Goal: Navigation & Orientation: Find specific page/section

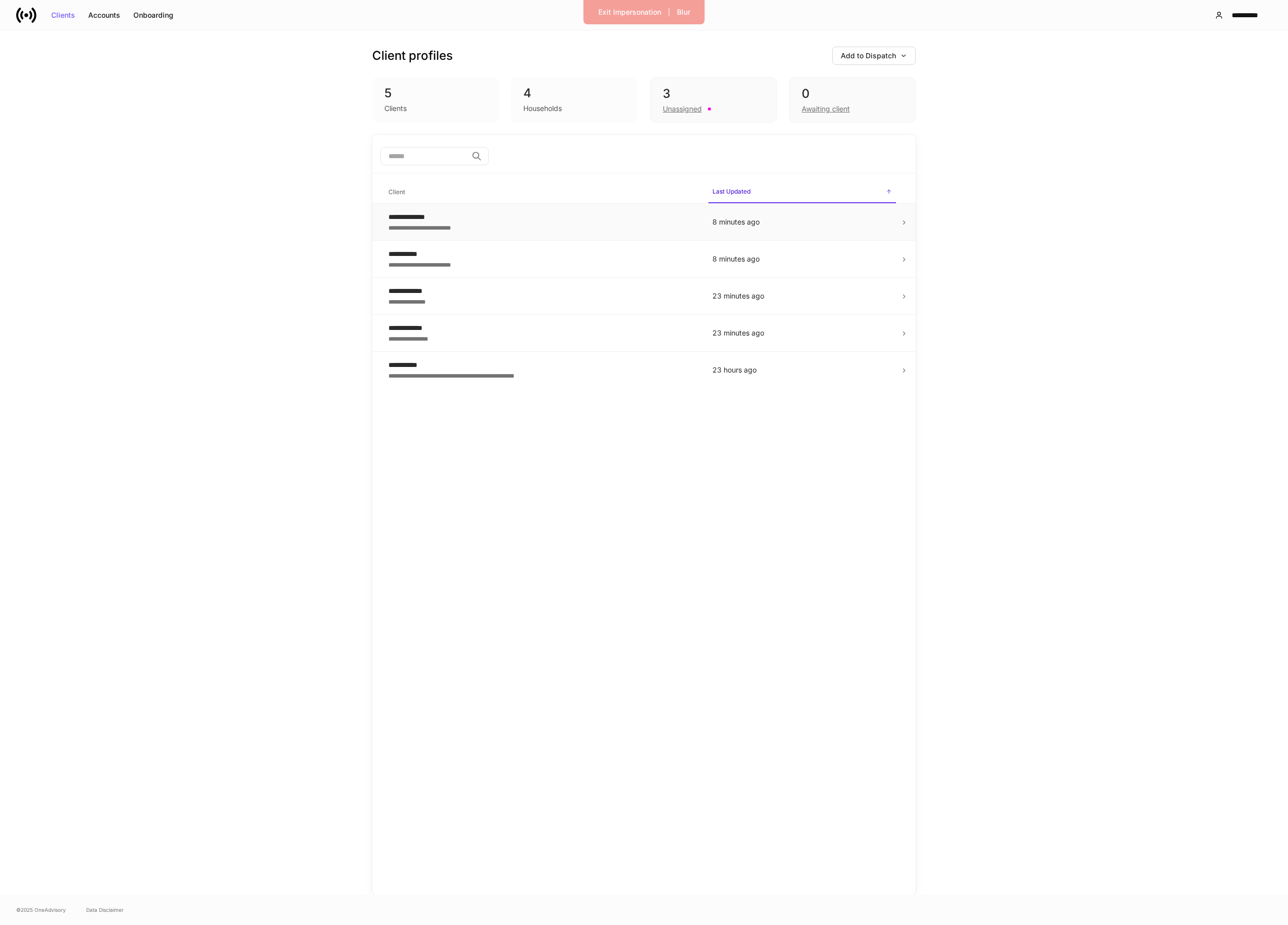
click at [678, 222] on div "**********" at bounding box center [542, 226] width 308 height 10
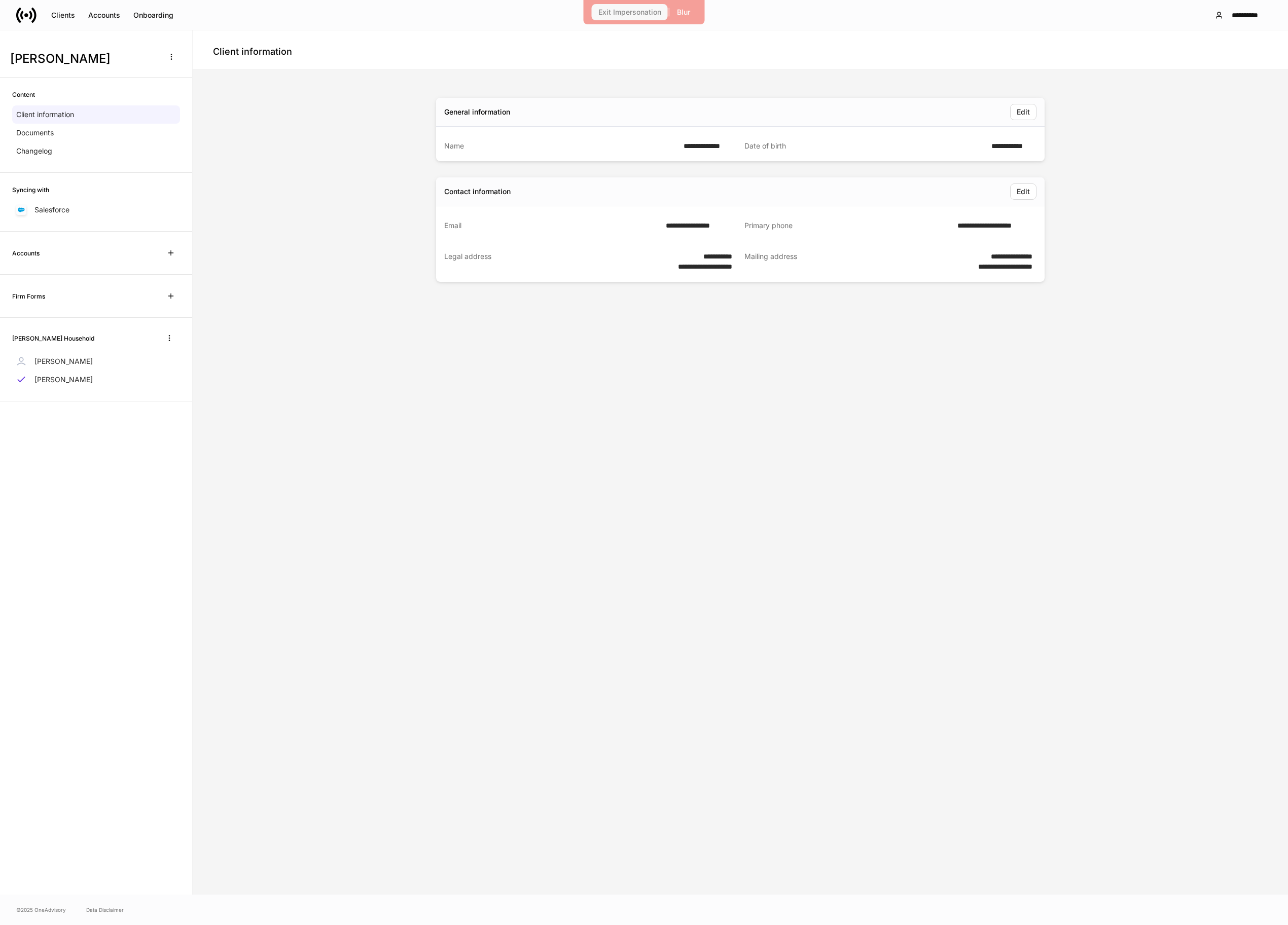
click at [656, 12] on div "Exit Impersonation" at bounding box center [630, 12] width 63 height 7
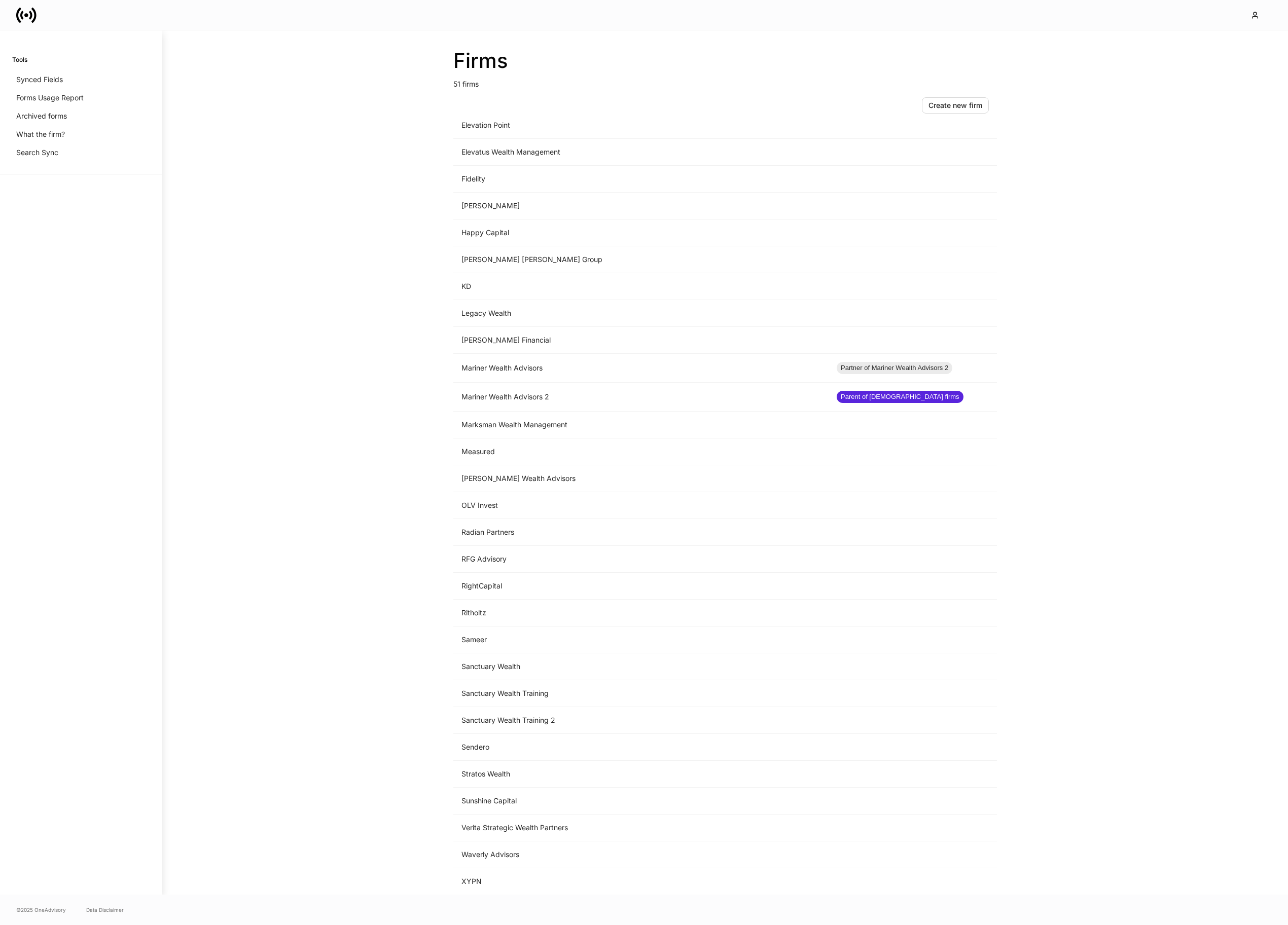
scroll to position [639, 0]
click at [525, 832] on td "Verita Strategic Wealth Partners" at bounding box center [641, 828] width 375 height 27
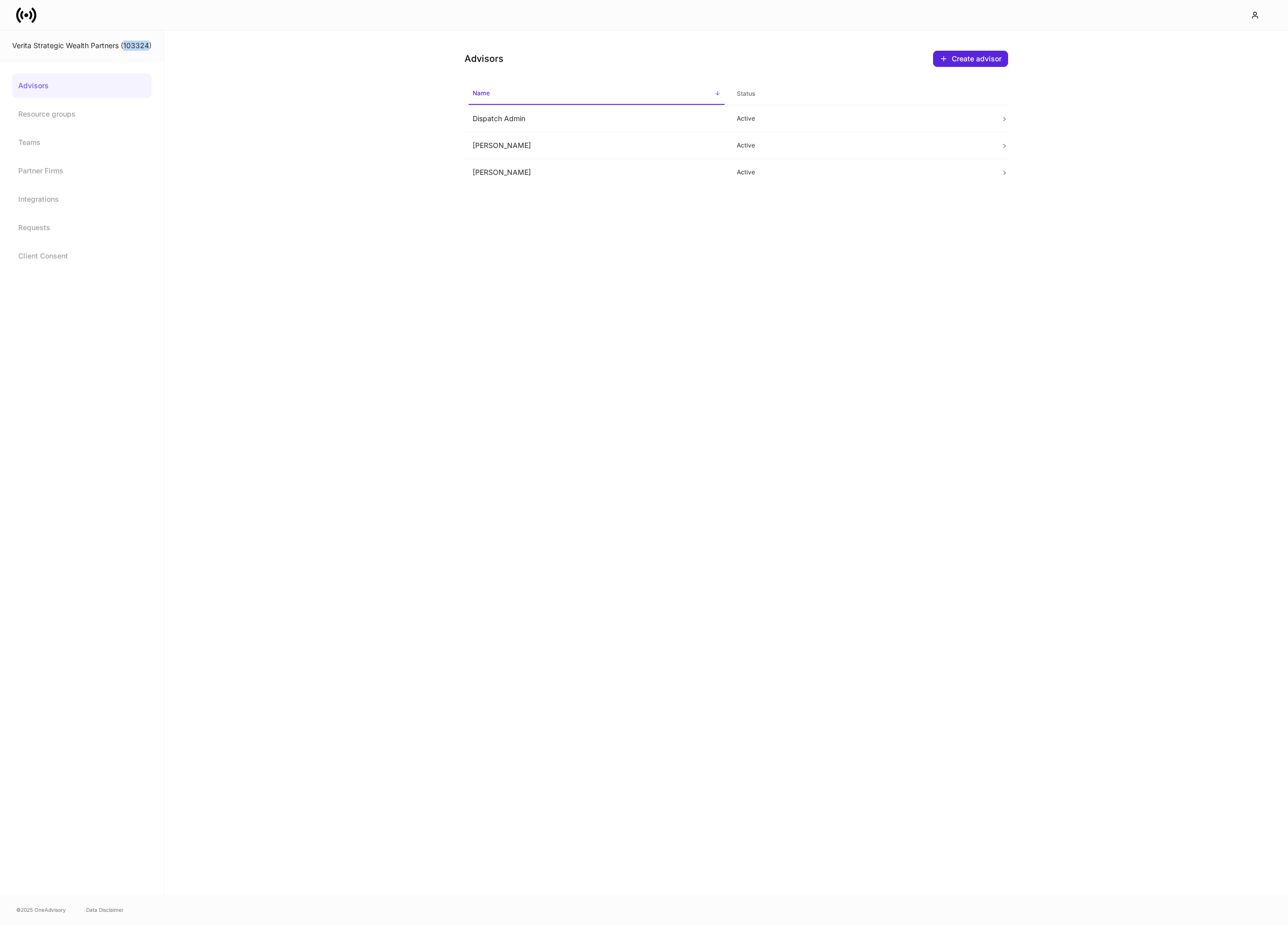
drag, startPoint x: 124, startPoint y: 47, endPoint x: 149, endPoint y: 48, distance: 25.0
click at [149, 48] on div "Verita Strategic Wealth Partners (103324)" at bounding box center [82, 45] width 140 height 10
copy div "103324"
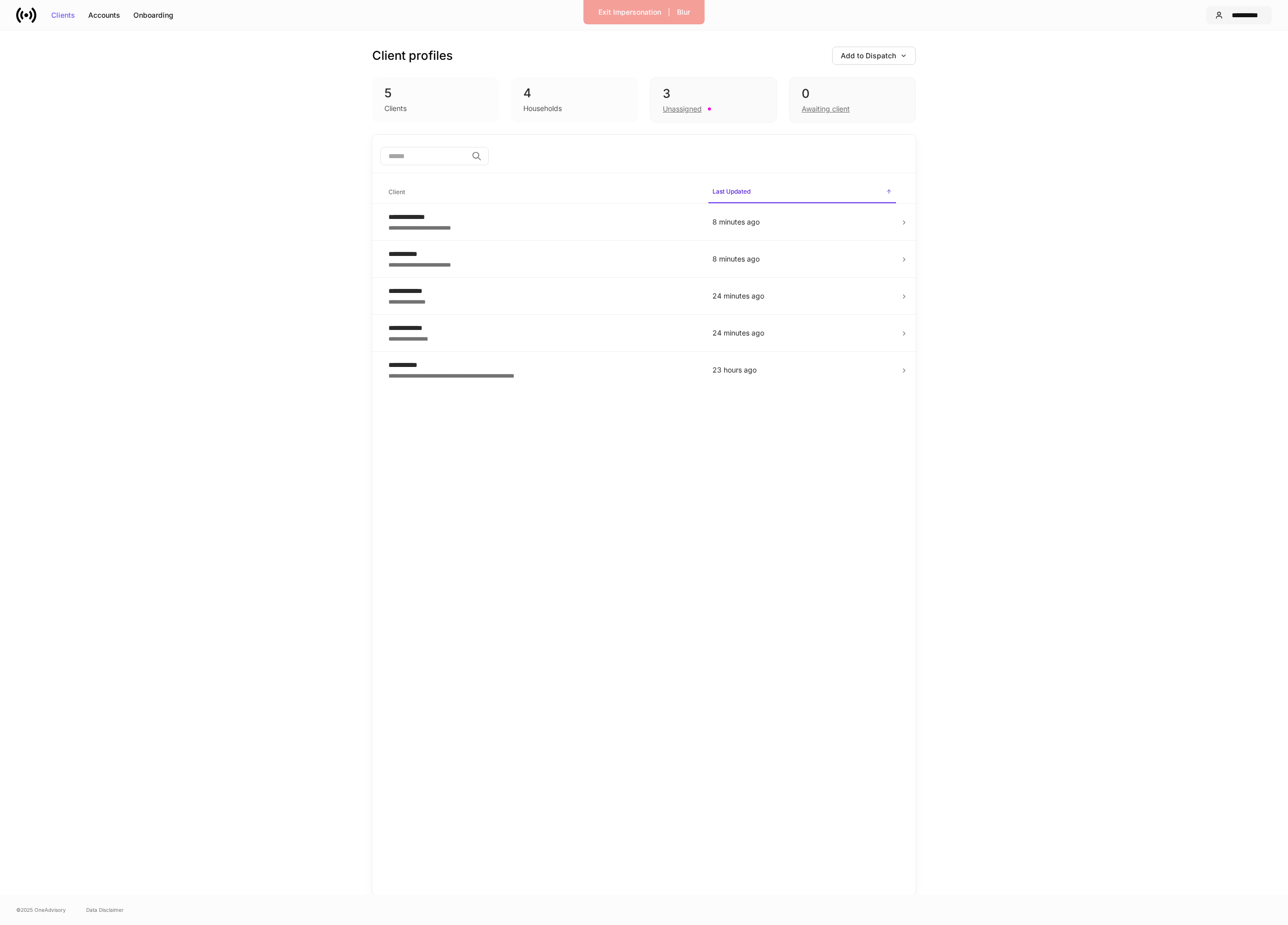
click at [1234, 14] on div "**********" at bounding box center [1245, 15] width 36 height 7
click at [1204, 63] on li "Settings" at bounding box center [1220, 61] width 138 height 19
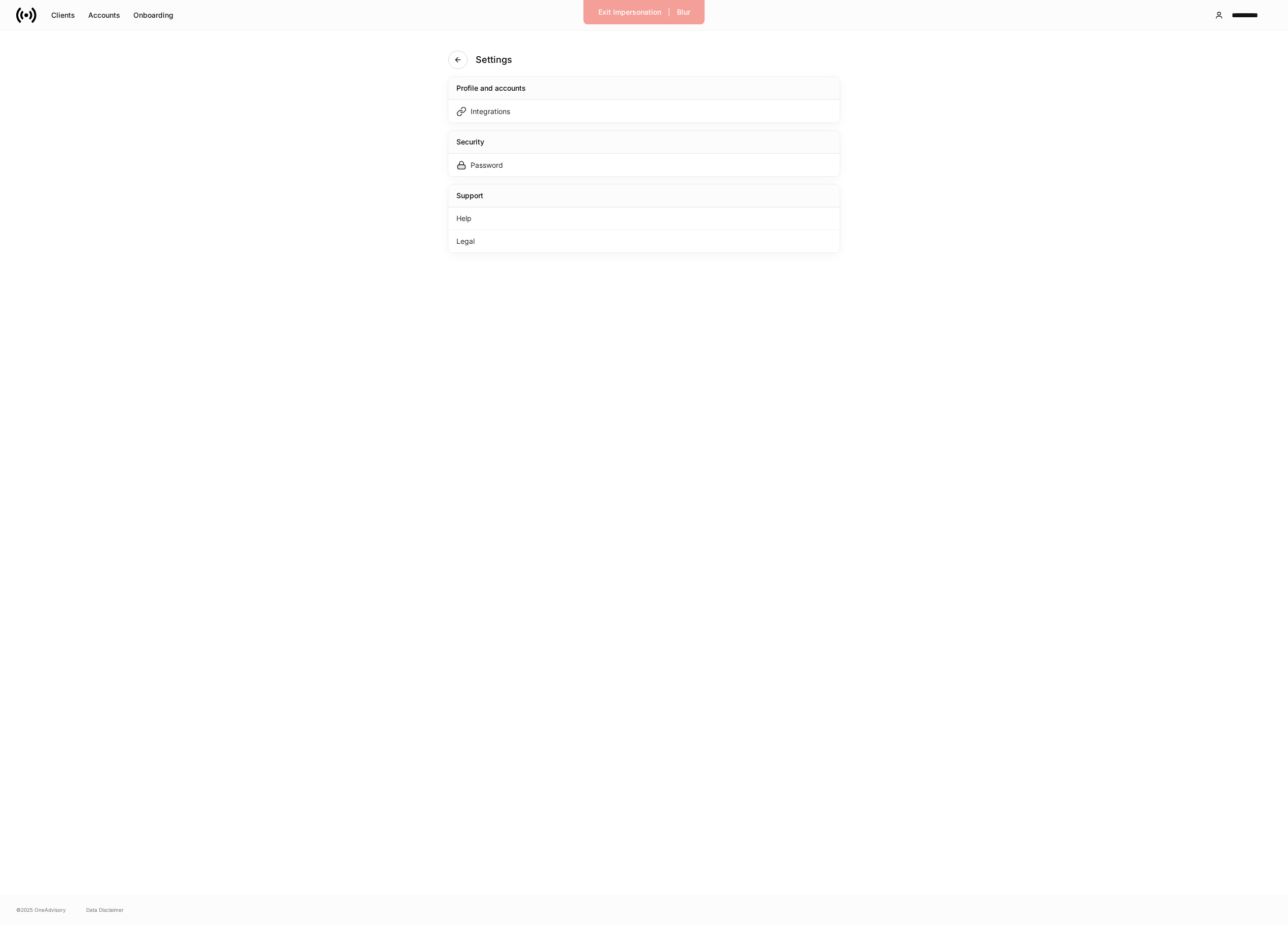
click at [842, 107] on div "Settings Profile and accounts Integrations Security Password Support Help Legal" at bounding box center [644, 463] width 456 height 864
click at [826, 109] on div "Integrations" at bounding box center [644, 111] width 392 height 23
click at [386, 61] on icon "button" at bounding box center [382, 60] width 8 height 8
click at [461, 61] on icon "button" at bounding box center [458, 60] width 8 height 8
